Goal: Task Accomplishment & Management: Manage account settings

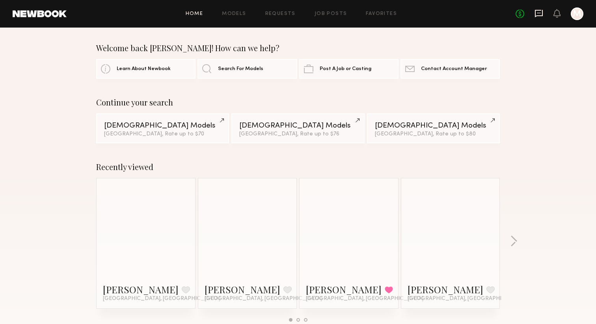
click at [536, 11] on icon at bounding box center [538, 13] width 9 height 9
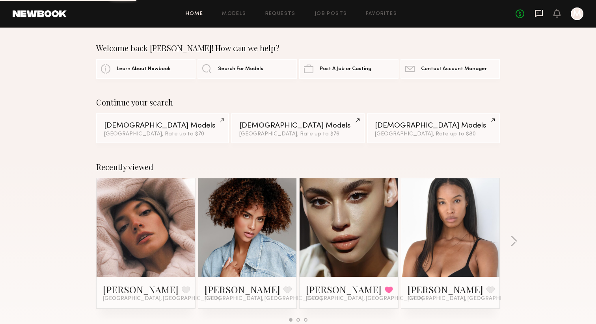
click at [536, 11] on icon at bounding box center [539, 13] width 8 height 7
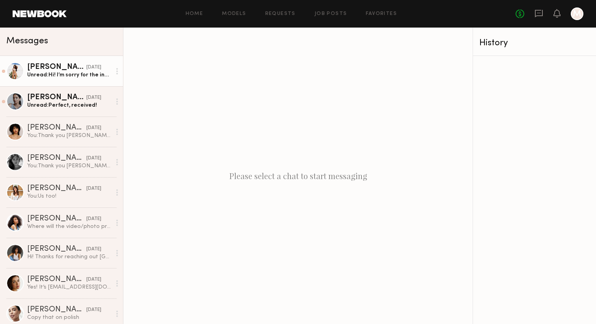
click at [64, 78] on div "Unread: Hi! I’m sorry for the inconvenience but I booked a gig for [DATE] in [G…" at bounding box center [69, 74] width 84 height 7
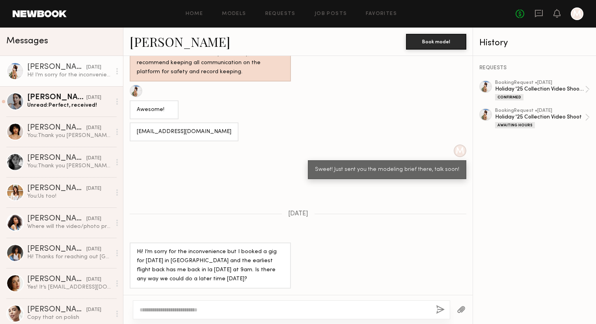
scroll to position [390, 0]
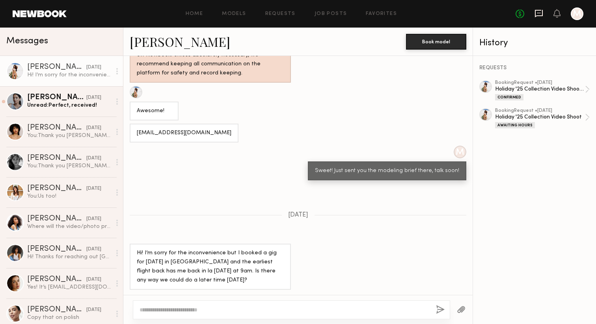
click at [536, 15] on icon at bounding box center [539, 13] width 8 height 7
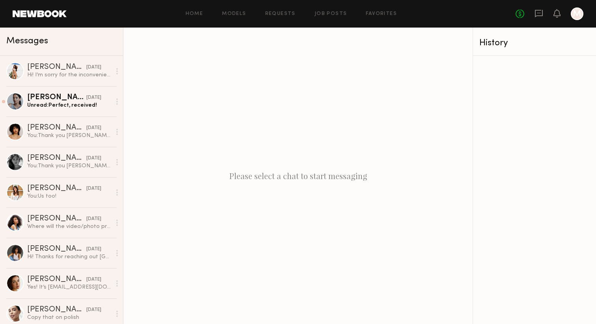
click at [571, 13] on div at bounding box center [577, 13] width 13 height 13
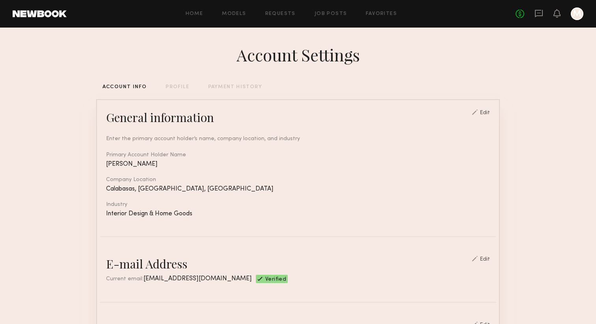
click at [568, 13] on div "No fees up to $5,000 M" at bounding box center [550, 13] width 68 height 13
click at [536, 16] on icon at bounding box center [539, 13] width 8 height 7
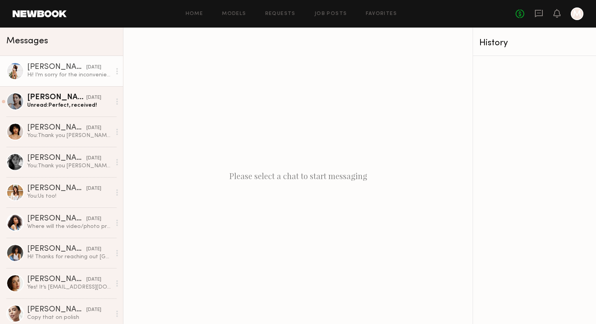
click at [72, 65] on div "[PERSON_NAME]" at bounding box center [56, 67] width 59 height 8
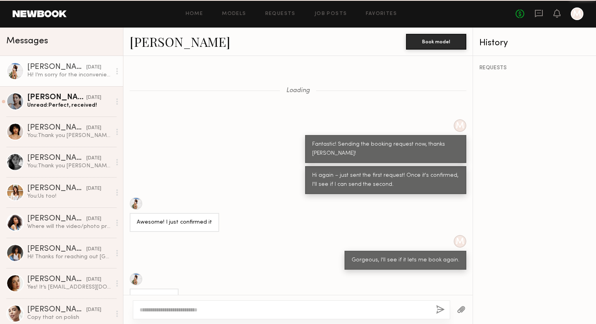
scroll to position [390, 0]
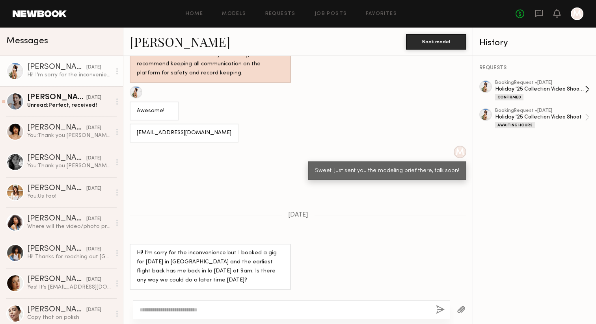
click at [539, 88] on div "Holiday '25 Collection Video Shoot Pt. 2" at bounding box center [540, 89] width 90 height 7
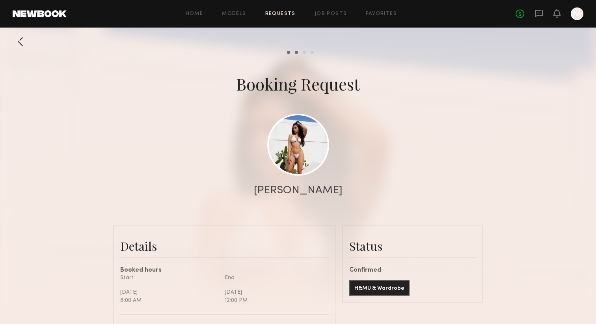
click at [581, 11] on div at bounding box center [577, 13] width 13 height 13
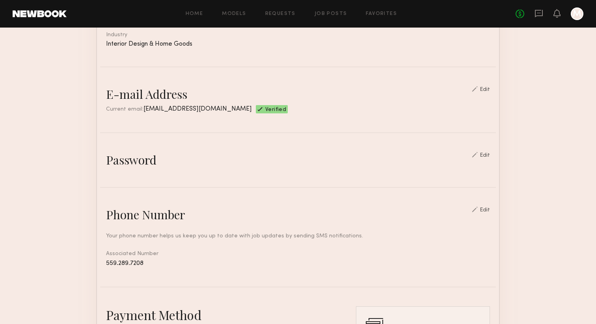
scroll to position [164, 0]
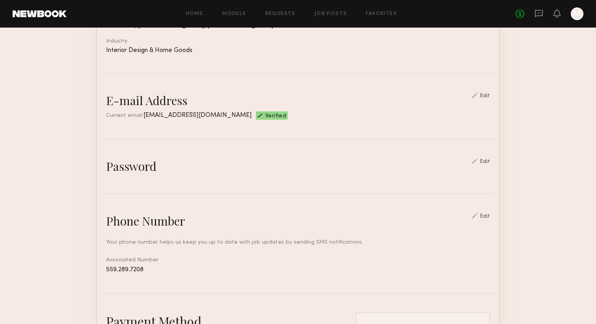
click at [579, 12] on div at bounding box center [577, 13] width 13 height 13
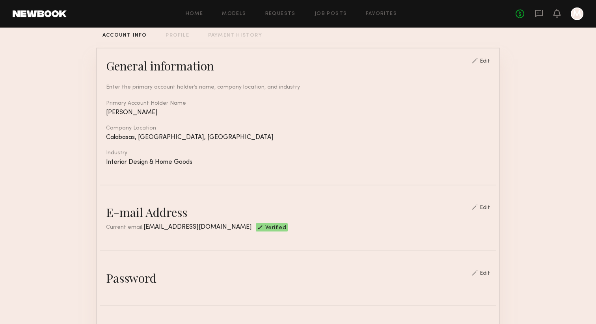
scroll to position [0, 0]
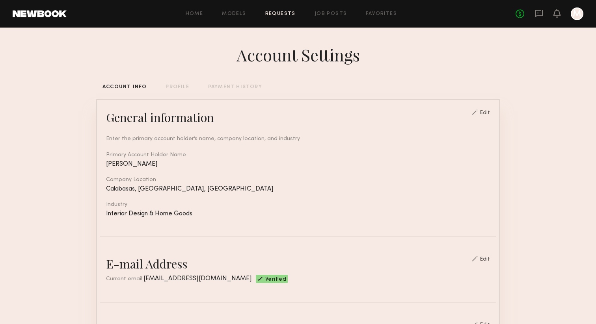
click at [279, 13] on link "Requests" at bounding box center [280, 13] width 30 height 5
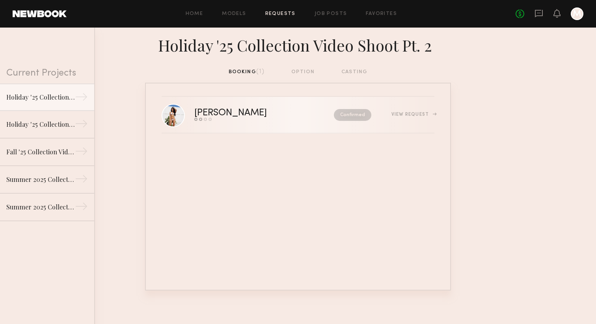
click at [422, 115] on div "View Request" at bounding box center [412, 114] width 43 height 5
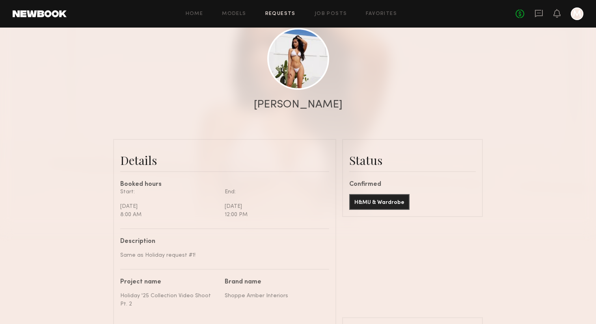
scroll to position [85, 0]
